Goal: Transaction & Acquisition: Book appointment/travel/reservation

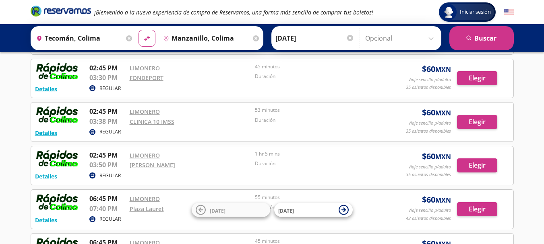
scroll to position [80, 0]
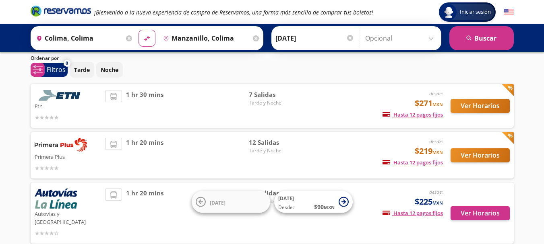
scroll to position [40, 0]
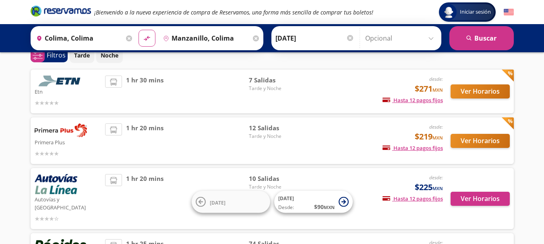
click at [93, 38] on input "Colima, Colima" at bounding box center [78, 38] width 91 height 20
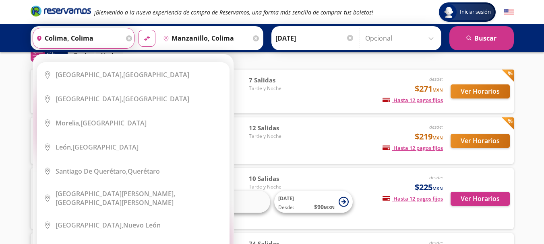
click at [126, 39] on icon at bounding box center [129, 38] width 6 height 6
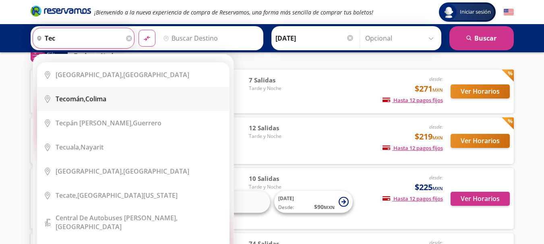
click at [100, 101] on div "Tecomán, Colima" at bounding box center [81, 99] width 51 height 9
type input "Tecomán, Colima"
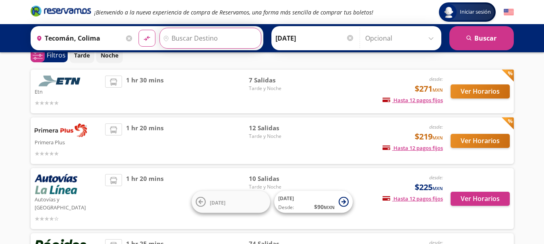
click at [188, 44] on input "Destino" at bounding box center [209, 38] width 99 height 20
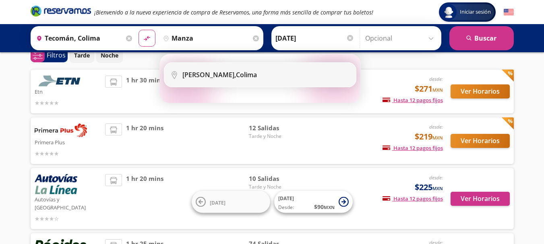
click at [200, 74] on b "Manzanillo," at bounding box center [209, 74] width 54 height 9
type input "Manzanillo, Colima"
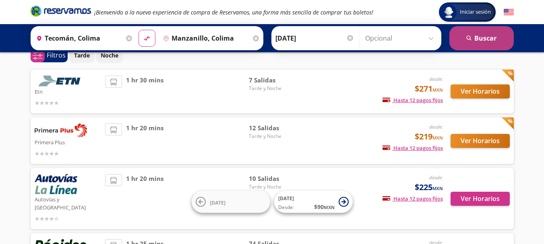
click at [459, 37] on button "search Buscar" at bounding box center [481, 38] width 64 height 24
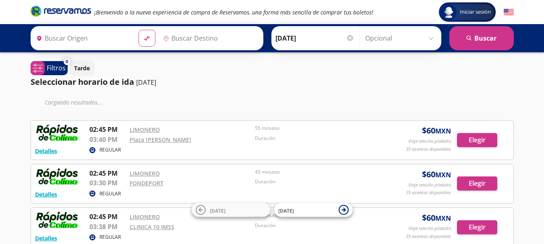
type input "Tecomán, Colima"
type input "Manzanillo, Colima"
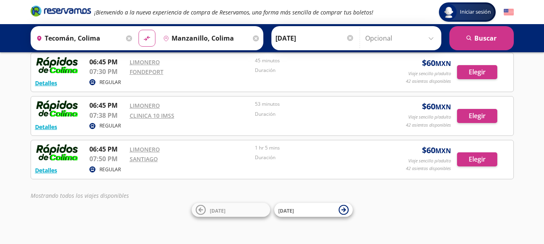
scroll to position [262, 0]
drag, startPoint x: 174, startPoint y: 170, endPoint x: 161, endPoint y: 157, distance: 19.4
click at [144, 153] on div "Detalles REGULAR 06:45 PM LIMONERO 07:50 PM SANTIAGO 1 hr 5 mins Duración $ 60 …" at bounding box center [272, 159] width 474 height 31
click at [188, 161] on div "[PERSON_NAME]" at bounding box center [191, 159] width 122 height 10
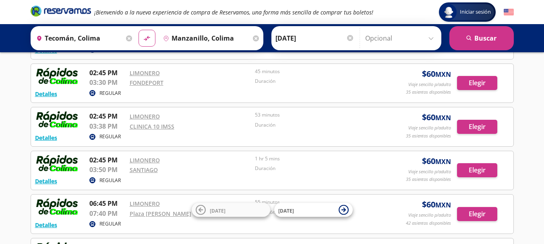
scroll to position [0, 0]
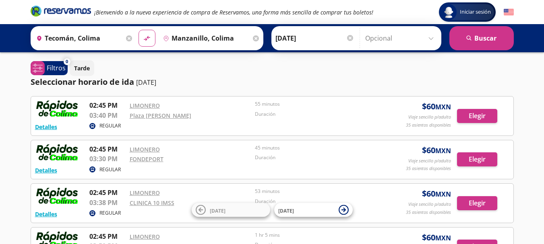
scroll to position [40, 0]
